Goal: Task Accomplishment & Management: Use online tool/utility

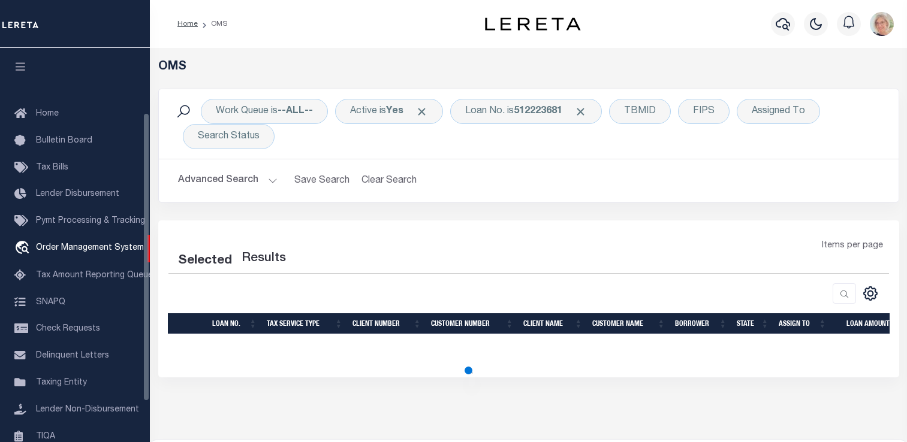
select select "200"
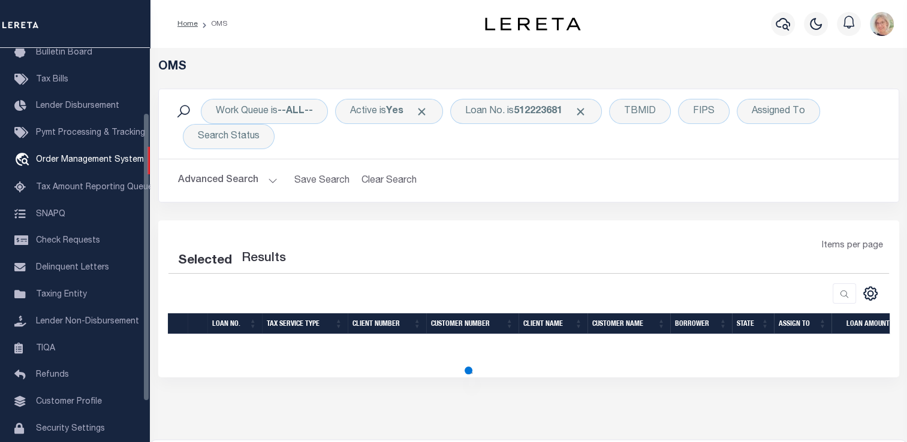
select select "200"
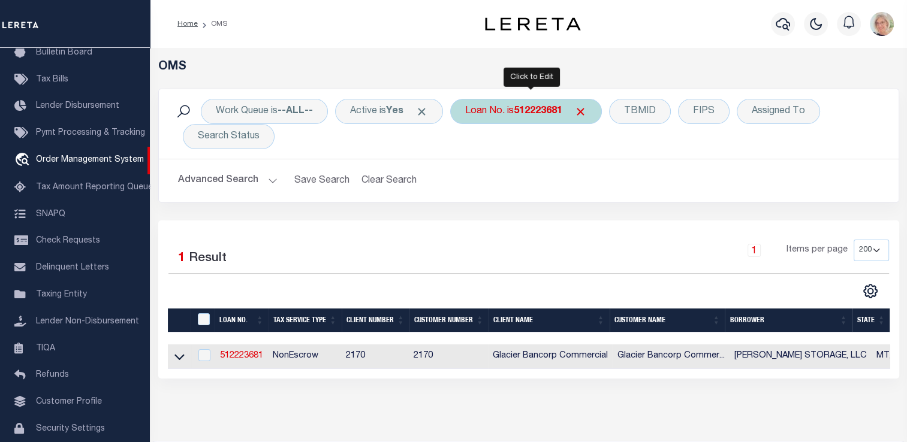
click at [546, 114] on b "512223681" at bounding box center [538, 112] width 49 height 10
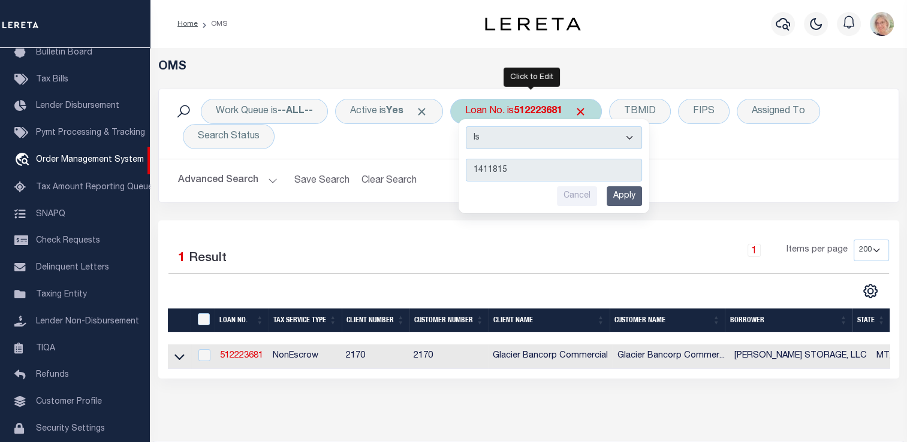
type input "1411815"
click at [630, 198] on input "Apply" at bounding box center [624, 196] width 35 height 20
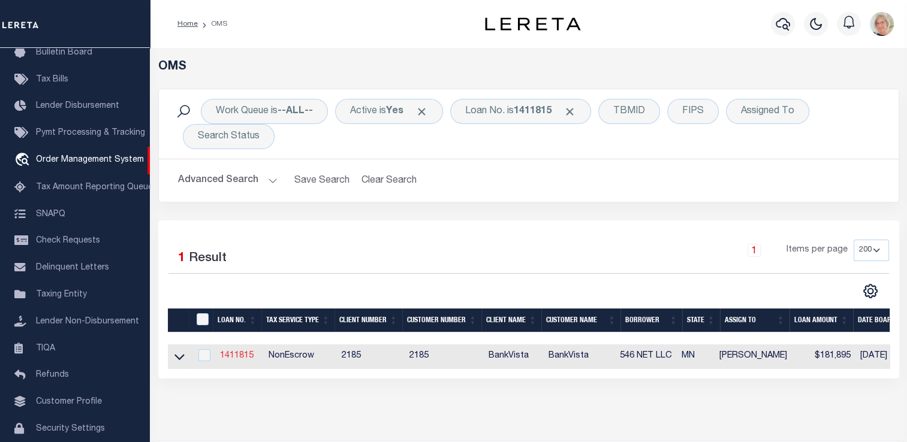
click at [249, 355] on link "1411815" at bounding box center [237, 356] width 34 height 8
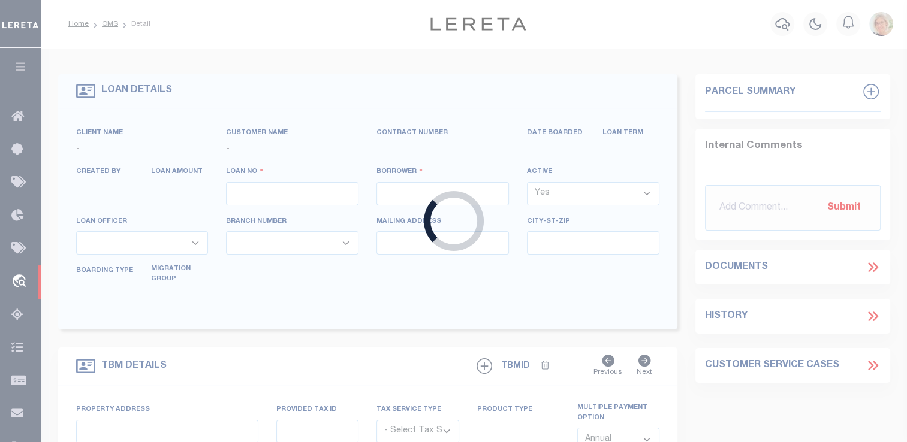
type input "1411815"
type input "546 NET LLC"
select select
type input "[STREET_ADDRESS]"
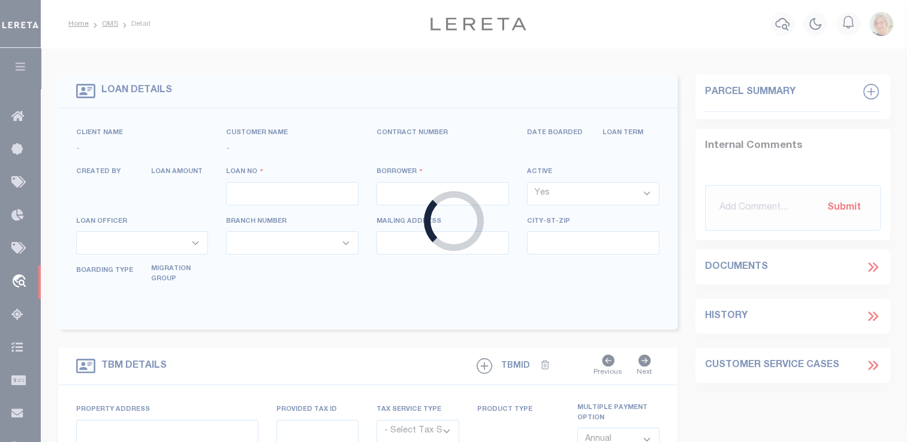
type input "LE SUEUR, MN 56058"
select select "NonEscrow"
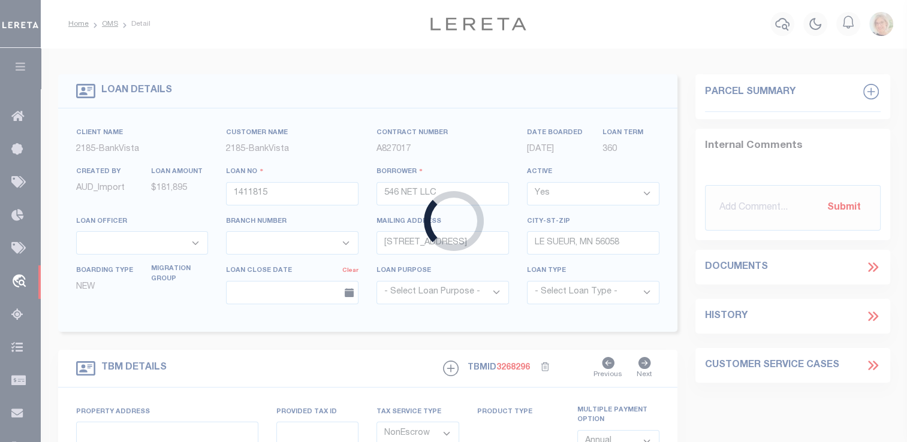
select select "12348"
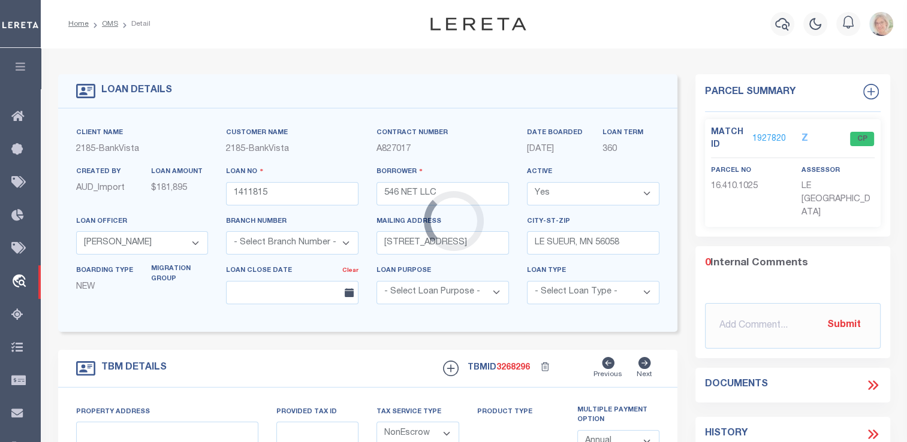
select select "4781"
type input "[STREET_ADDRESS]"
type input "16.410.1025"
select select
type input "ELYSIAN MN 56028"
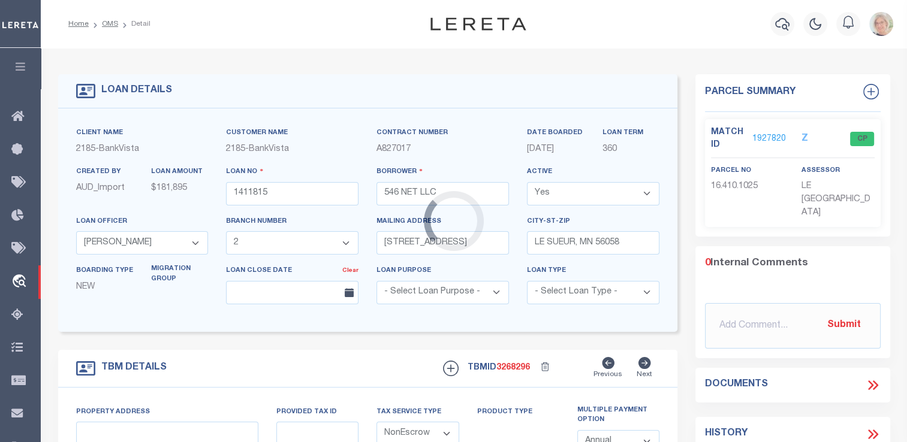
type input "4933"
type input "MN"
select select
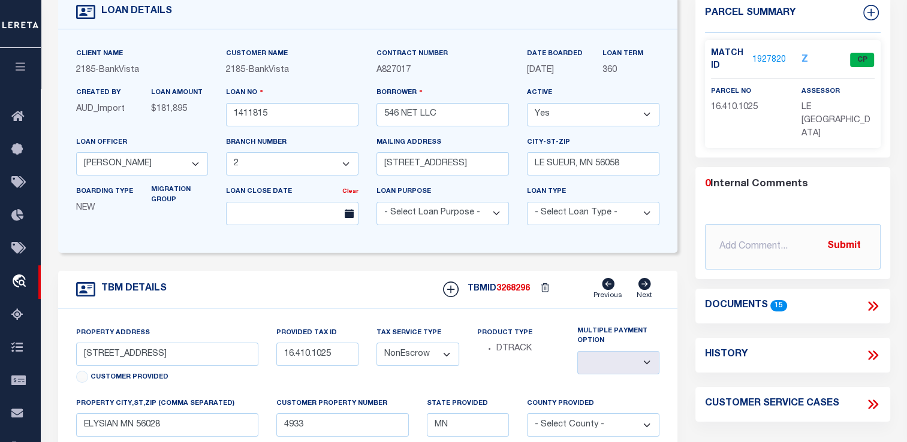
scroll to position [60, 0]
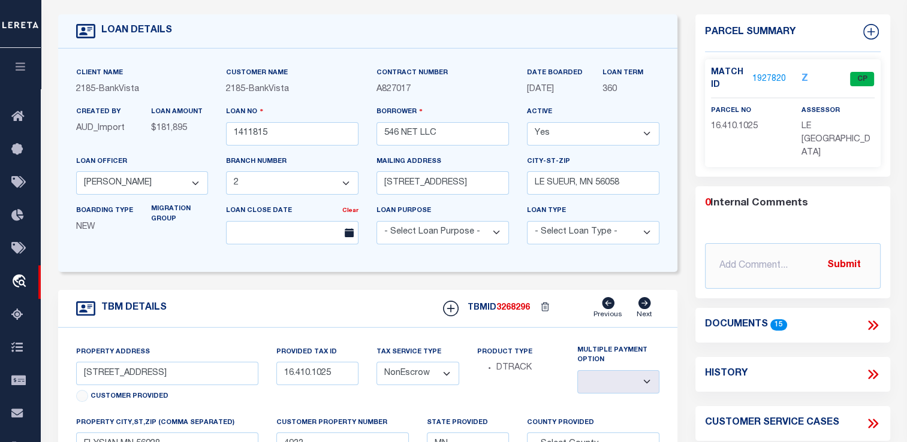
click at [767, 77] on link "1927820" at bounding box center [769, 79] width 34 height 13
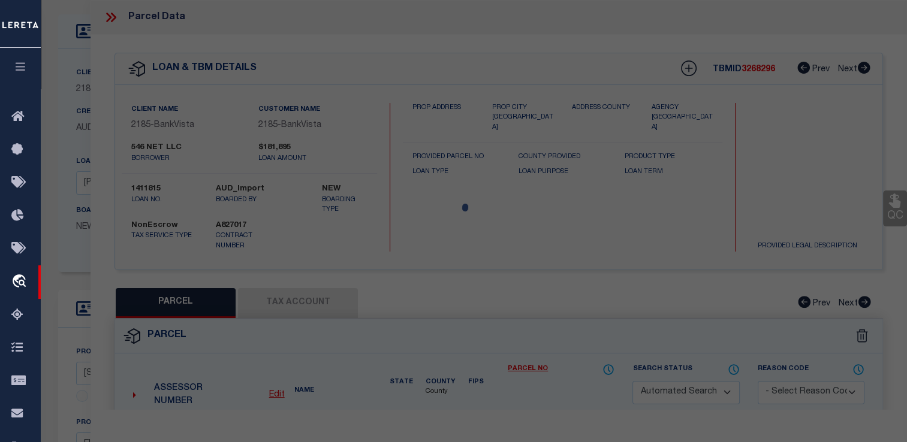
checkbox input "false"
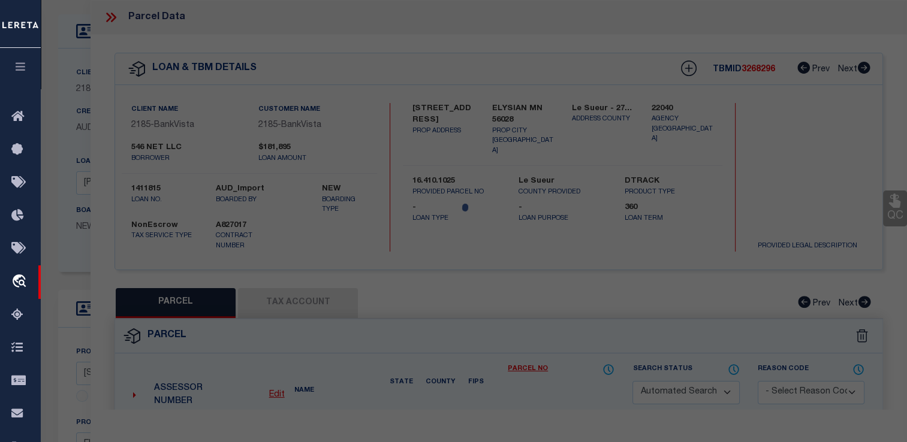
select select "CP"
type input "546 Net LLC"
select select
type input "[STREET_ADDRESS]"
checkbox input "false"
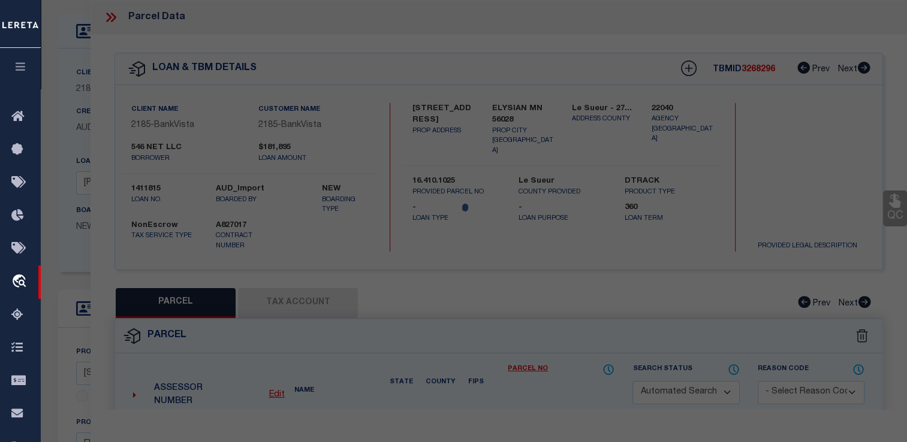
type input "ELYSIAN MN 56028"
type textarea "CITY OF ELYSIAN 1.19 AC THAT PART OF BLK 23&OF VACATED ALLEY BEG AT SE COR OF B…"
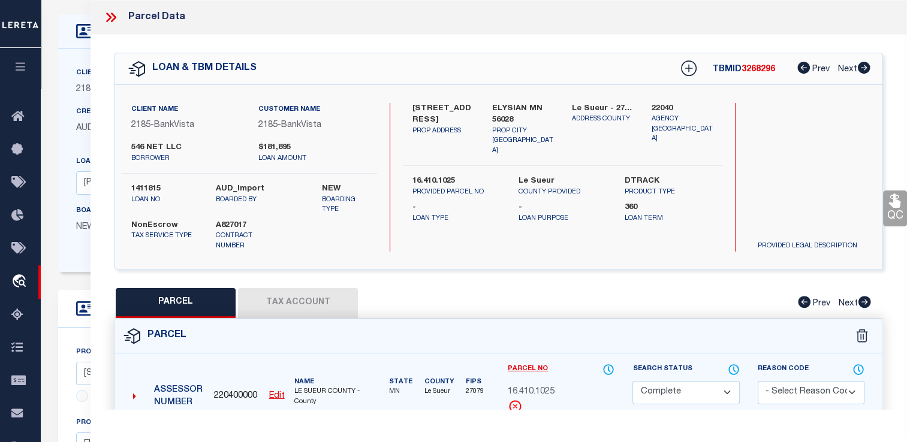
click at [321, 298] on button "Tax Account" at bounding box center [298, 303] width 120 height 30
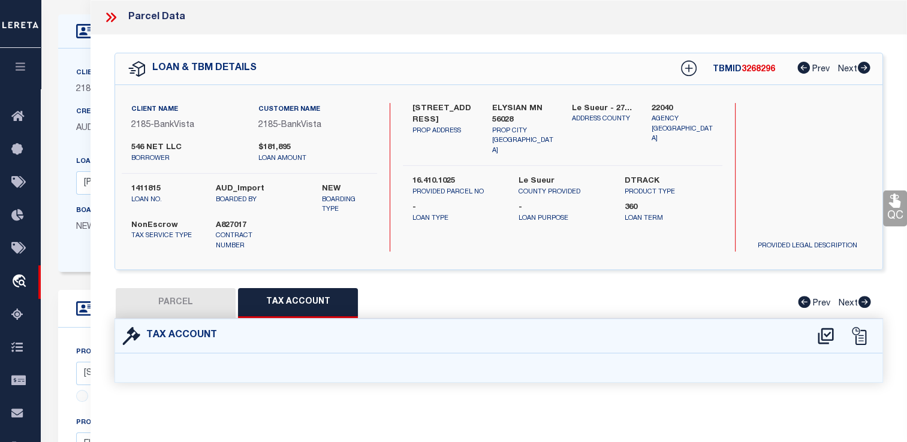
select select "100"
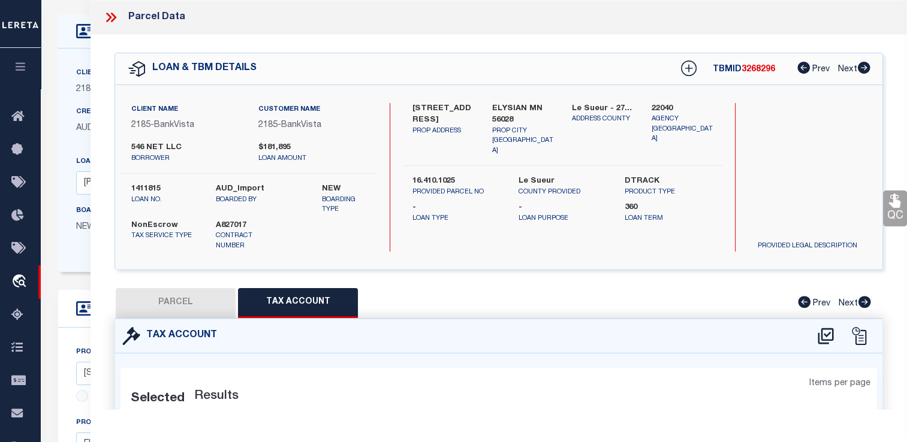
select select "100"
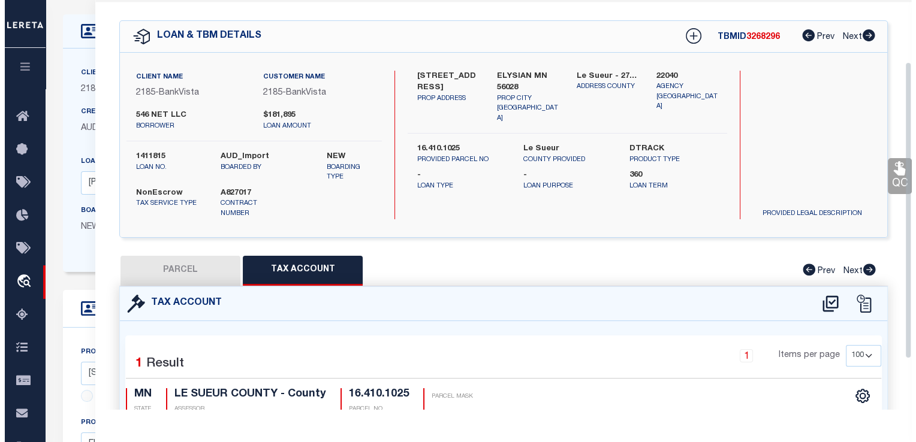
scroll to position [120, 0]
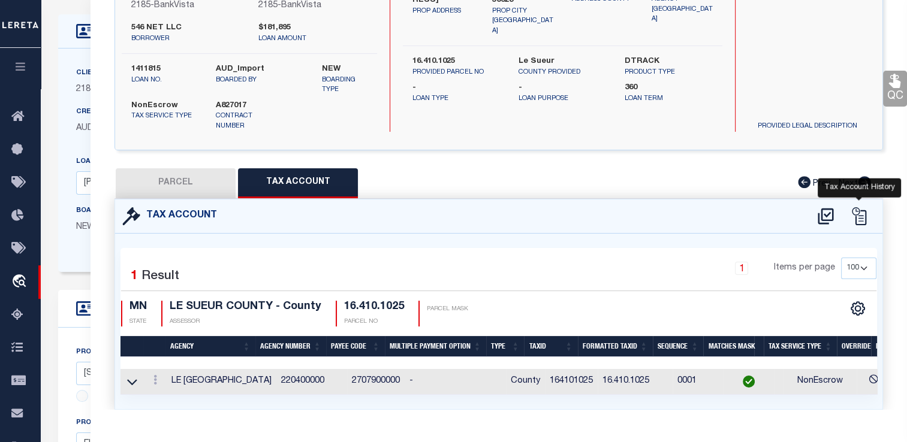
click at [858, 215] on icon at bounding box center [859, 216] width 18 height 18
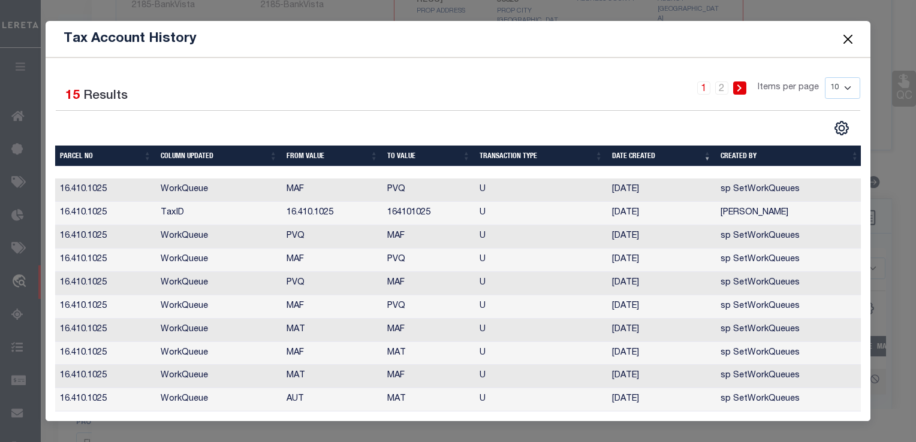
scroll to position [6, 0]
click at [715, 82] on link "2" at bounding box center [721, 88] width 13 height 13
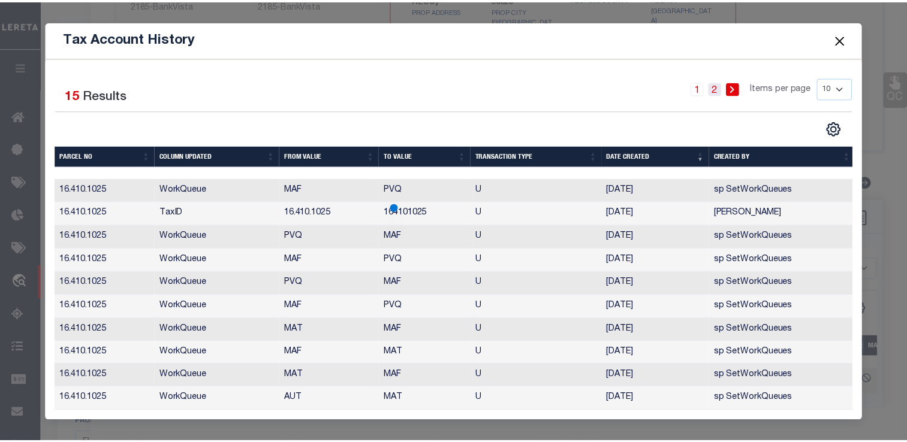
scroll to position [0, 0]
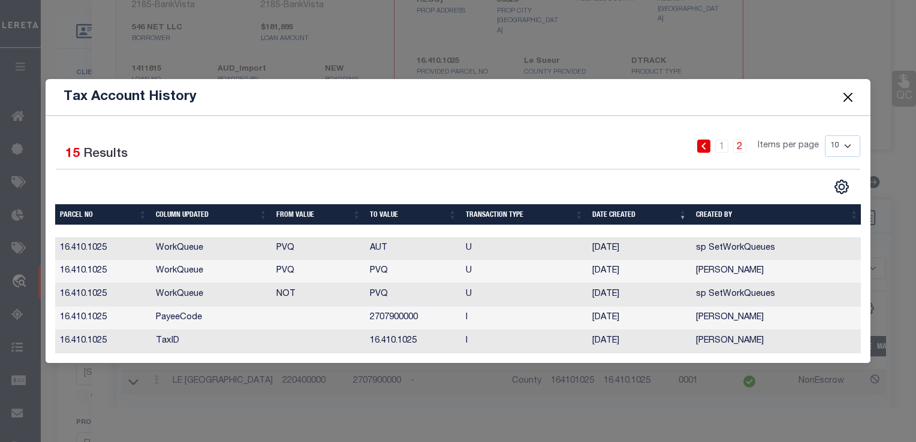
click at [843, 98] on button "Close" at bounding box center [848, 97] width 16 height 16
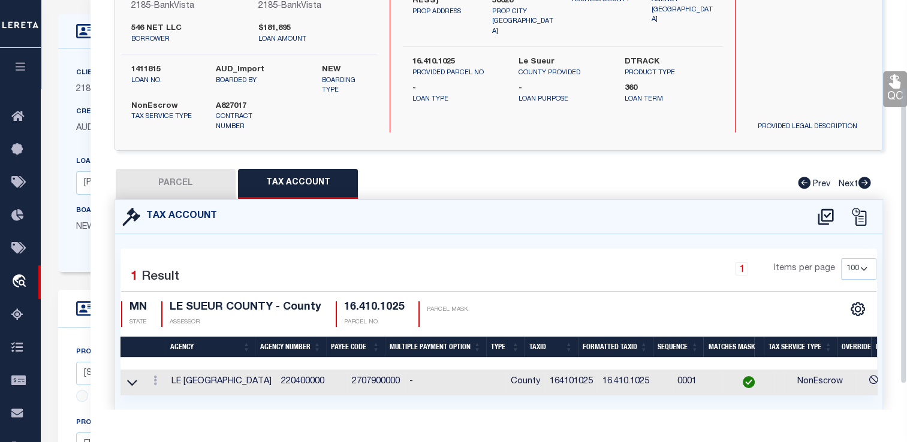
scroll to position [120, 0]
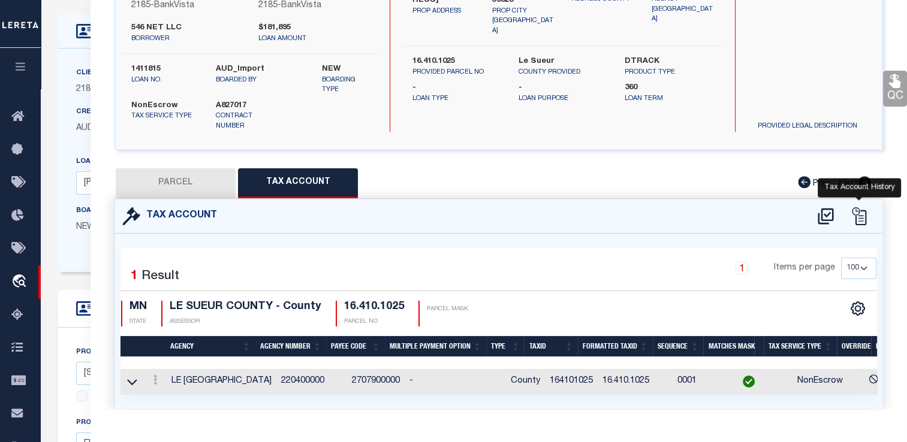
click at [862, 215] on icon at bounding box center [859, 216] width 14 height 18
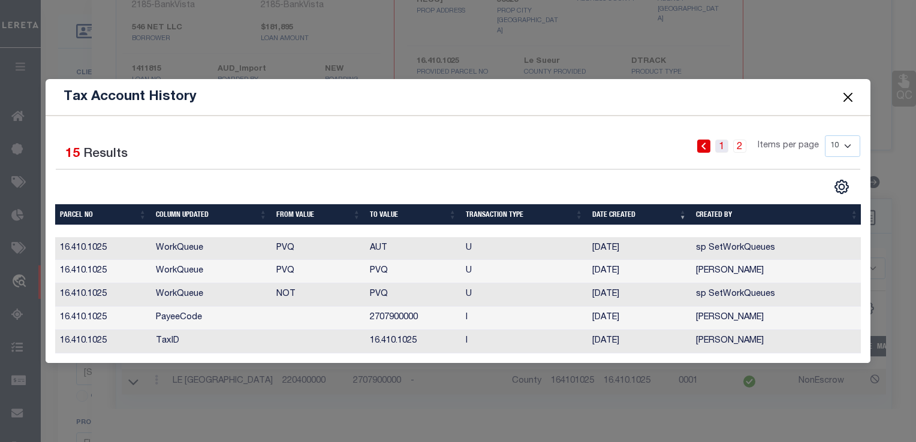
click at [721, 143] on link "1" at bounding box center [721, 146] width 13 height 13
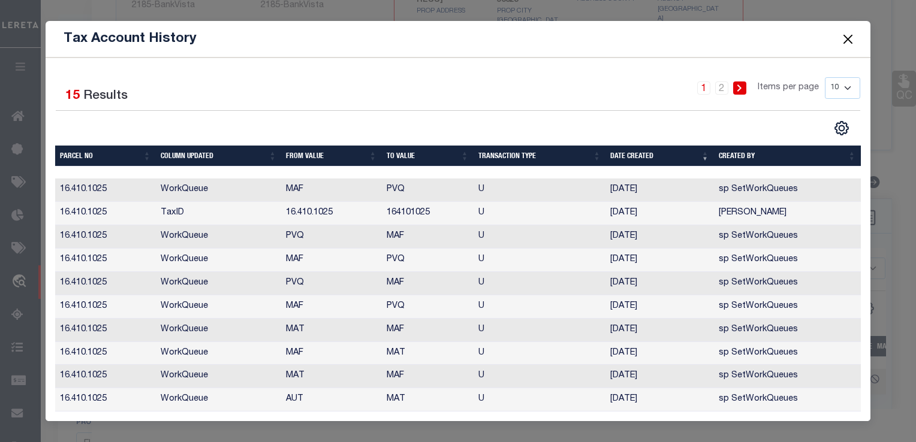
click at [843, 39] on button "Close" at bounding box center [848, 39] width 16 height 16
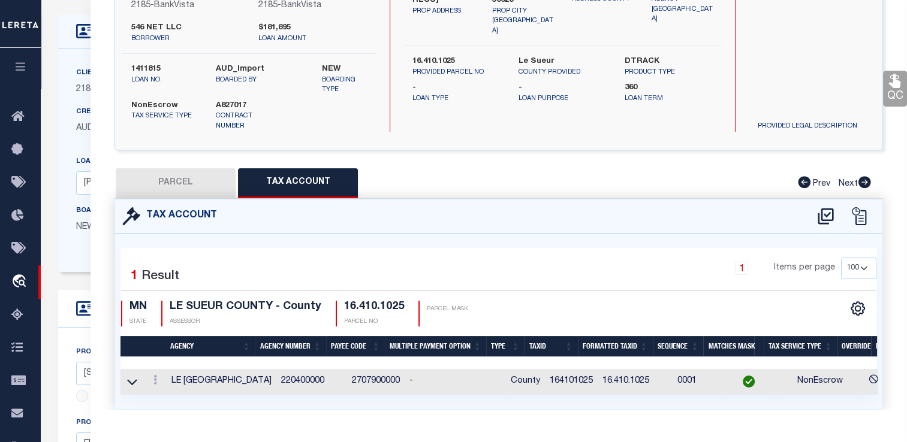
click at [185, 182] on button "PARCEL" at bounding box center [176, 183] width 120 height 30
select select "AS"
checkbox input "false"
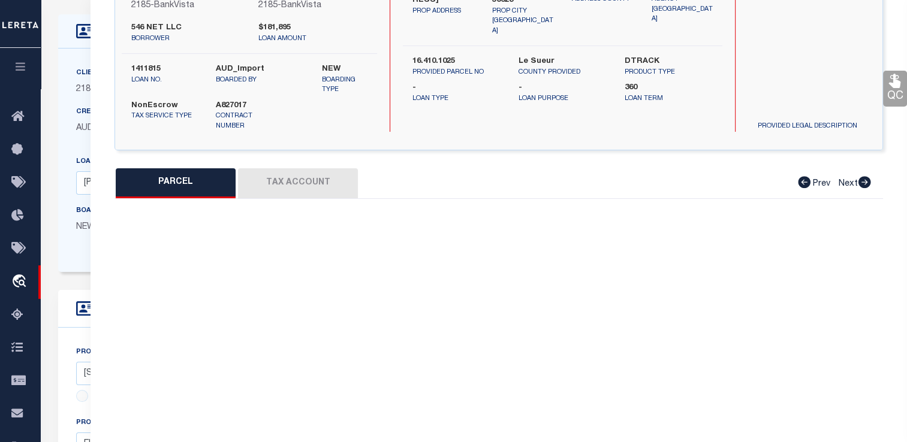
select select "CP"
type input "546 Net LLC"
select select
type input "[STREET_ADDRESS]"
checkbox input "false"
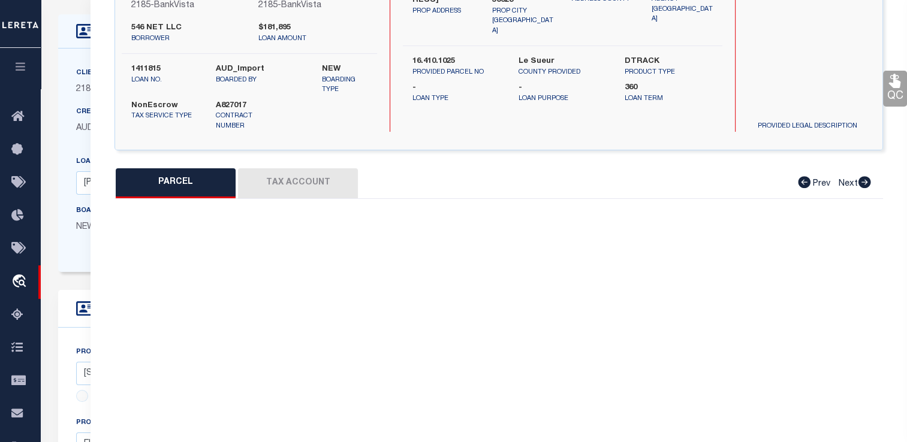
type input "ELYSIAN MN 56028"
type textarea "CITY OF ELYSIAN 1.19 AC THAT PART OF BLK 23&OF VACATED ALLEY BEG AT SE COR OF B…"
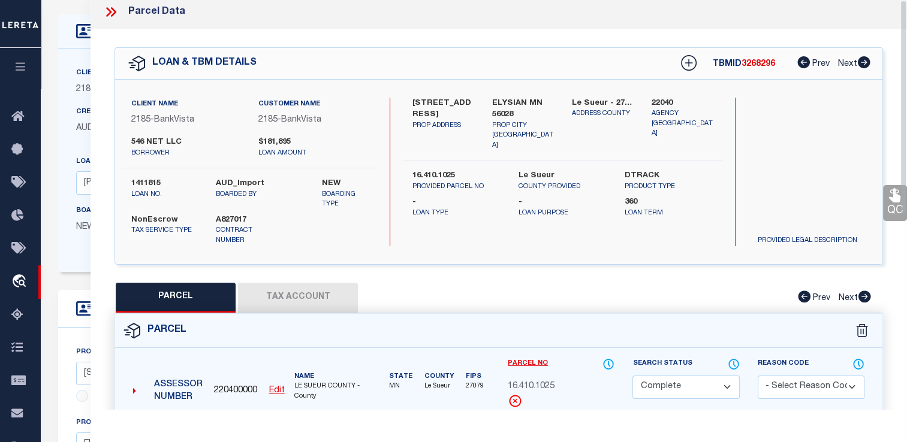
scroll to position [0, 0]
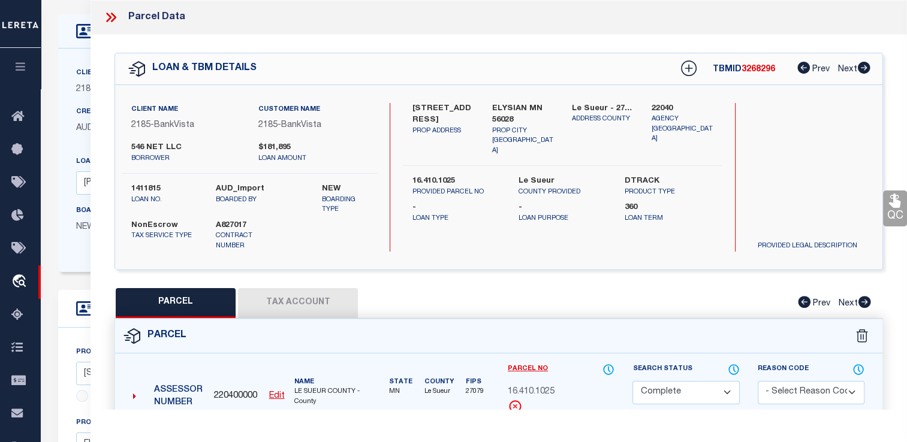
click at [112, 17] on icon at bounding box center [111, 18] width 16 height 16
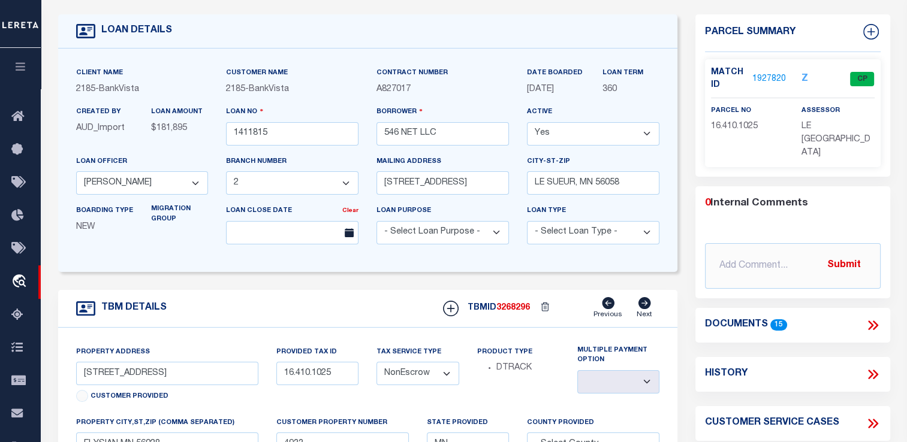
click at [450, 375] on select "- Select Tax Service Type - Escrow NonEscrow" at bounding box center [417, 373] width 82 height 23
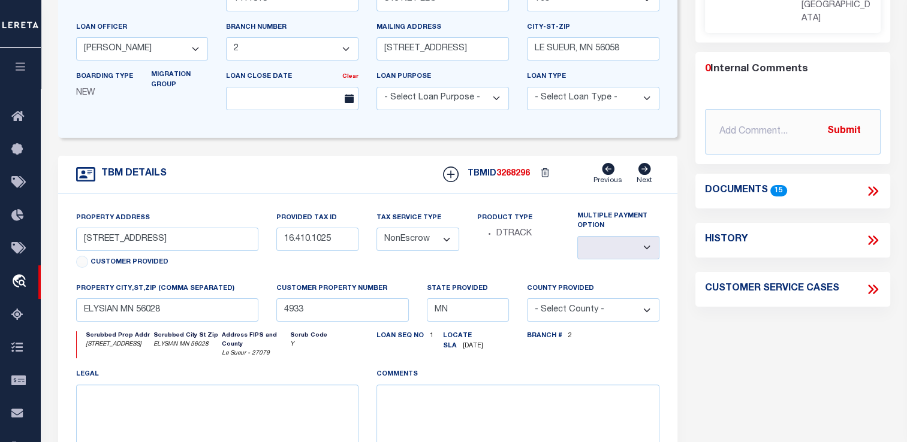
scroll to position [180, 0]
